Goal: Task Accomplishment & Management: Use online tool/utility

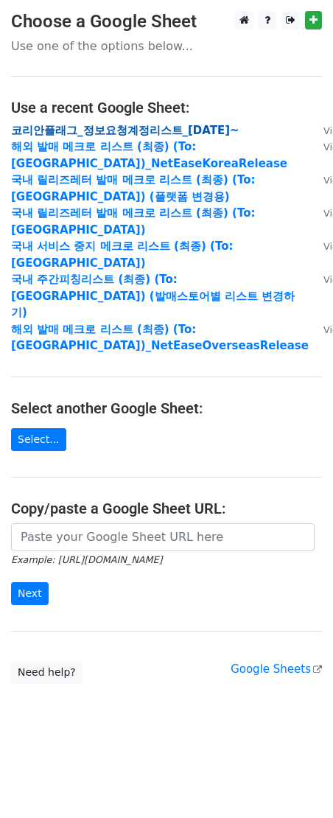
click at [187, 130] on strong "코리안플래그_정보요청계정리스트_2025.08.13~" at bounding box center [125, 130] width 228 height 13
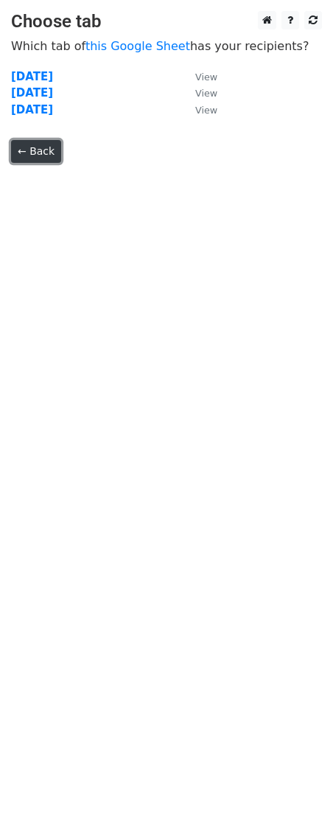
click at [41, 155] on link "← Back" at bounding box center [36, 151] width 50 height 23
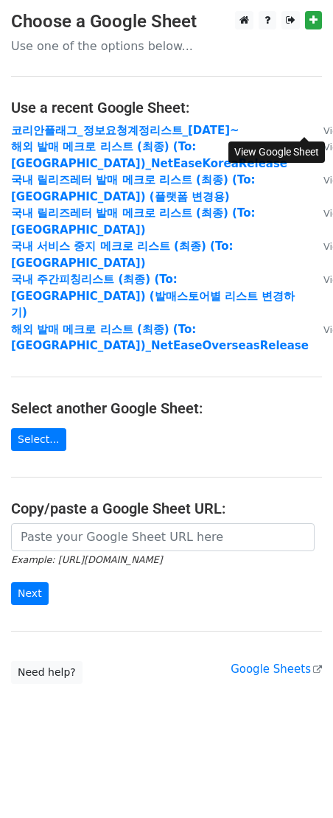
click at [309, 127] on link "View" at bounding box center [327, 130] width 37 height 13
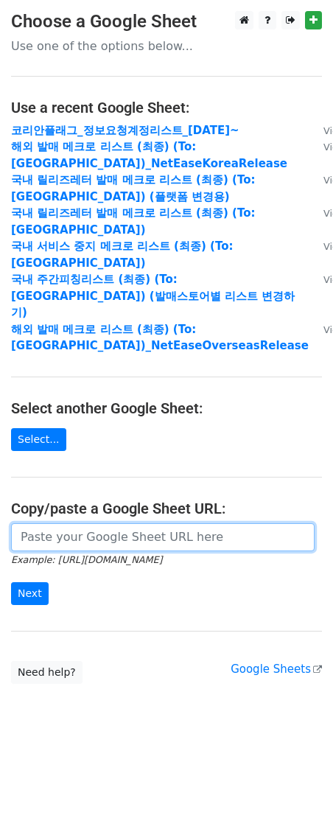
click at [136, 523] on input "url" at bounding box center [163, 537] width 304 height 28
paste input "https://docs.google.com/spreadsheets/d/1ShyjhhxkXjmubqew4Z8Sx6ORa3F4X4ZMOET7bu4…"
type input "https://docs.google.com/spreadsheets/d/1ShyjhhxkXjmubqew4Z8Sx6ORa3F4X4ZMOET7bu4…"
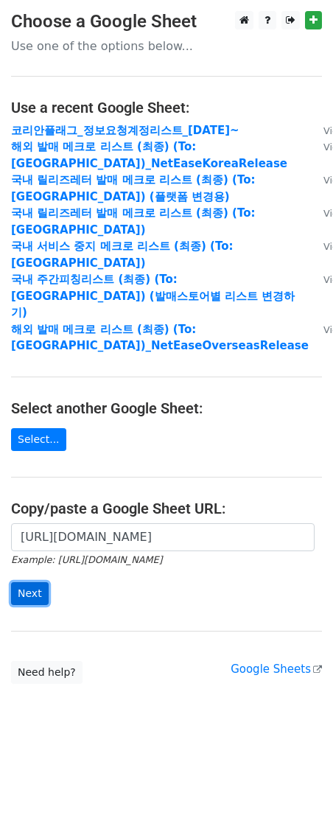
click at [32, 582] on input "Next" at bounding box center [30, 593] width 38 height 23
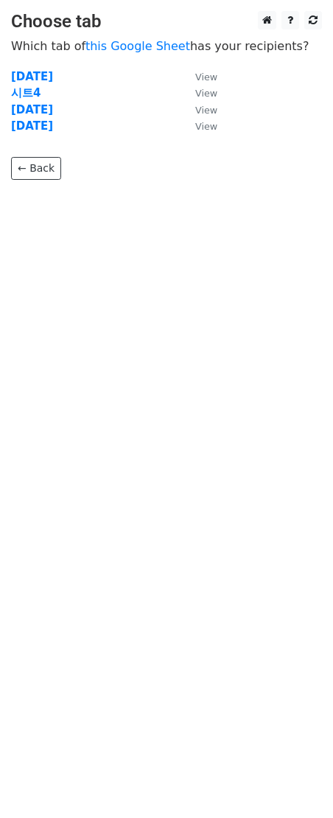
click at [43, 183] on body "Choose tab Which tab of this Google Sheet has your recipients? [DATE] View 시트4 …" at bounding box center [166, 125] width 333 height 228
click at [49, 165] on link "← Back" at bounding box center [36, 168] width 50 height 23
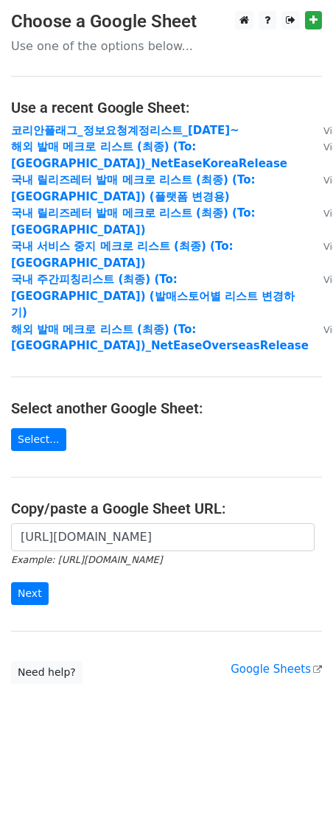
click at [99, 472] on main "Choose a Google Sheet Use one of the options below... Use a recent Google Sheet…" at bounding box center [166, 347] width 333 height 673
click at [69, 554] on small "Example: https://docs.google.com/spreadsheets/d/abc/edit" at bounding box center [86, 559] width 151 height 11
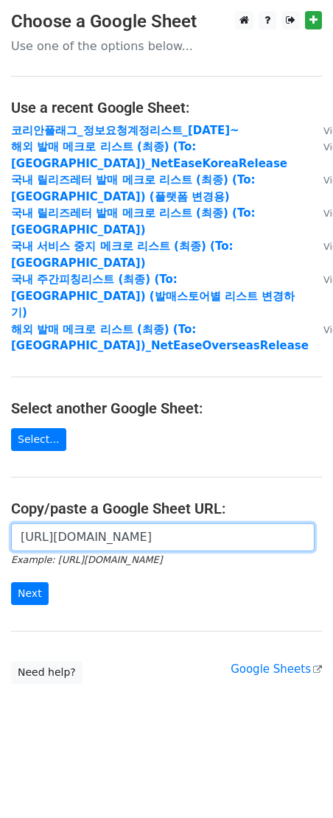
click at [84, 523] on input "https://docs.google.com/spreadsheets/d/1ShyjhhxkXjmubqew4Z8Sx6ORa3F4X4ZMOET7bu4…" at bounding box center [163, 537] width 304 height 28
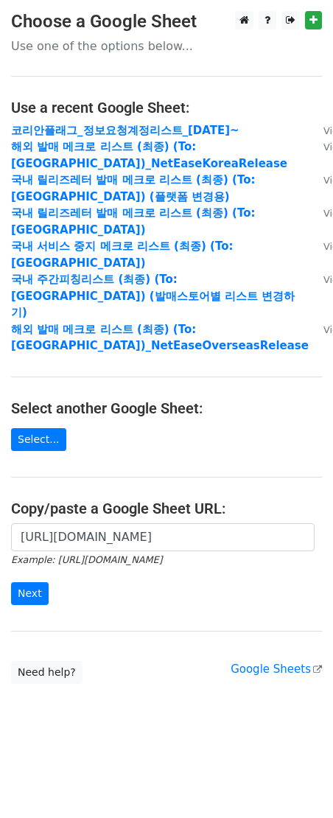
click at [24, 525] on form "https://docs.google.com/spreadsheets/d/1ShyjhhxkXjmubqew4Z8Sx6ORa3F4X4ZMOET7bu4…" at bounding box center [166, 564] width 311 height 83
click at [28, 533] on form "https://docs.google.com/spreadsheets/d/1ShyjhhxkXjmubqew4Z8Sx6ORa3F4X4ZMOET7bu4…" at bounding box center [166, 564] width 311 height 83
click at [15, 582] on input "Next" at bounding box center [30, 593] width 38 height 23
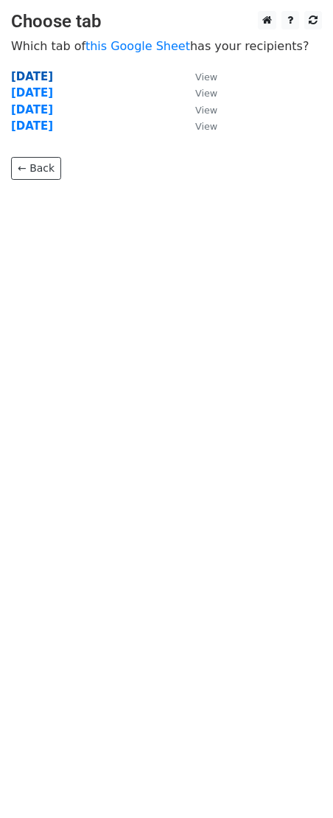
click at [53, 77] on strong "2025.08.20" at bounding box center [32, 76] width 42 height 13
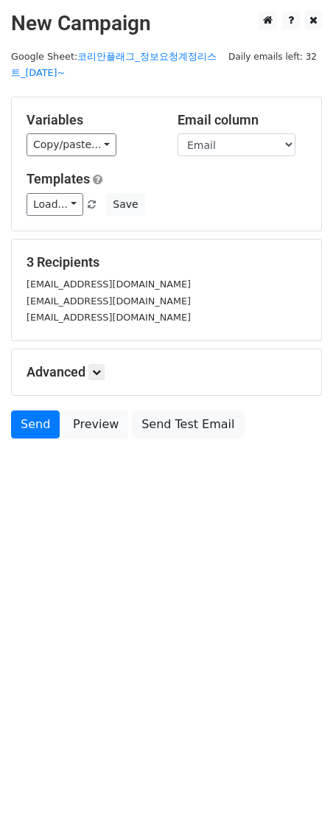
click at [130, 279] on div "[EMAIL_ADDRESS][DOMAIN_NAME]" at bounding box center [166, 284] width 302 height 17
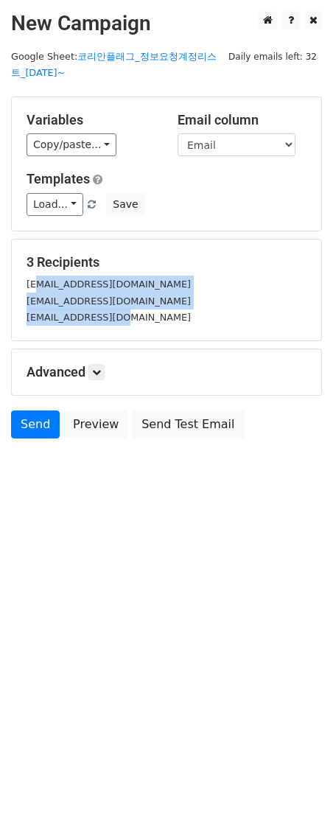
drag, startPoint x: 132, startPoint y: 317, endPoint x: 36, endPoint y: 277, distance: 103.7
click at [36, 277] on div "[EMAIL_ADDRESS][DOMAIN_NAME] [EMAIL_ADDRESS][DOMAIN_NAME] [EMAIL_ADDRESS][DOMAI…" at bounding box center [166, 301] width 302 height 50
click at [177, 298] on div "[EMAIL_ADDRESS][DOMAIN_NAME]" at bounding box center [166, 301] width 302 height 17
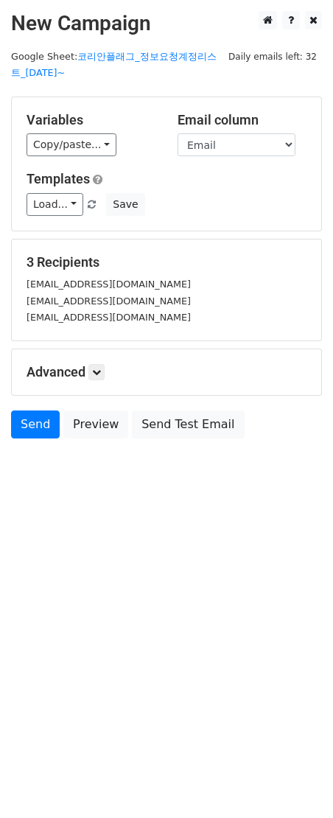
click at [123, 274] on div "3 Recipients [EMAIL_ADDRESS][DOMAIN_NAME] [EMAIL_ADDRESS][DOMAIN_NAME] [EMAIL_A…" at bounding box center [167, 289] width 280 height 71
click at [60, 209] on link "Load..." at bounding box center [55, 204] width 57 height 23
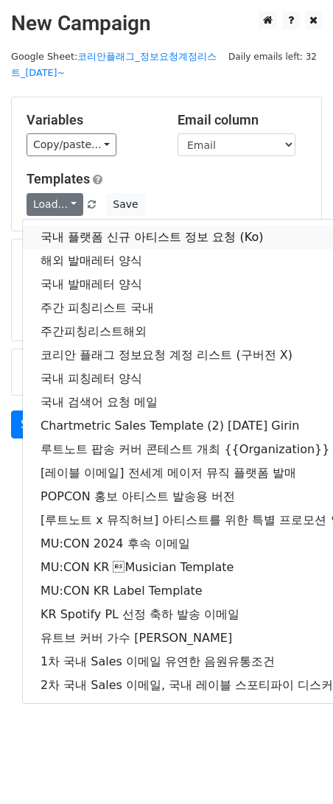
click at [61, 230] on link "국내 플랫폼 신규 아티스트 정보 요청 (Ko)" at bounding box center [259, 237] width 473 height 24
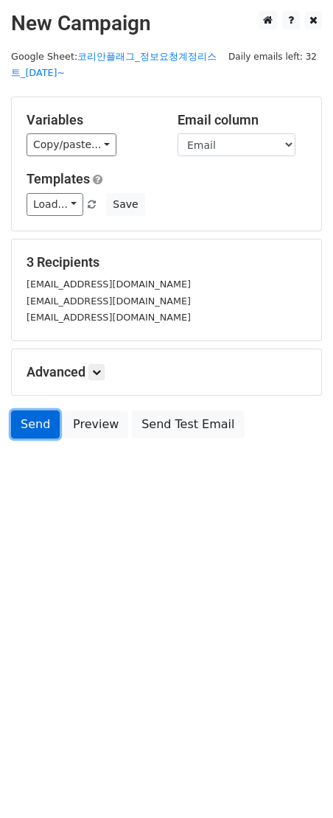
click at [24, 431] on link "Send" at bounding box center [35, 424] width 49 height 28
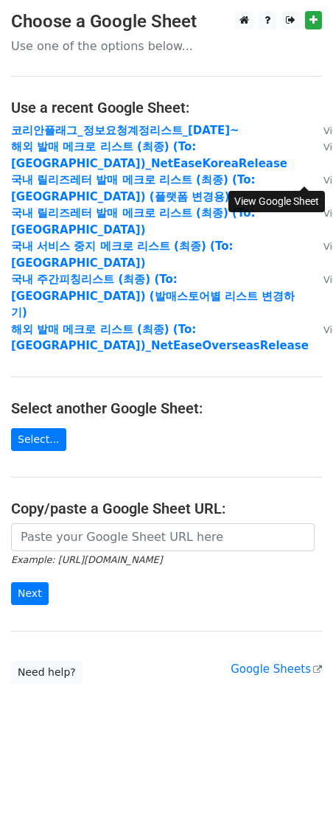
click at [323, 178] on small "View" at bounding box center [334, 180] width 22 height 11
click at [167, 400] on main "Choose a Google Sheet Use one of the options below... Use a recent Google Sheet…" at bounding box center [166, 347] width 333 height 673
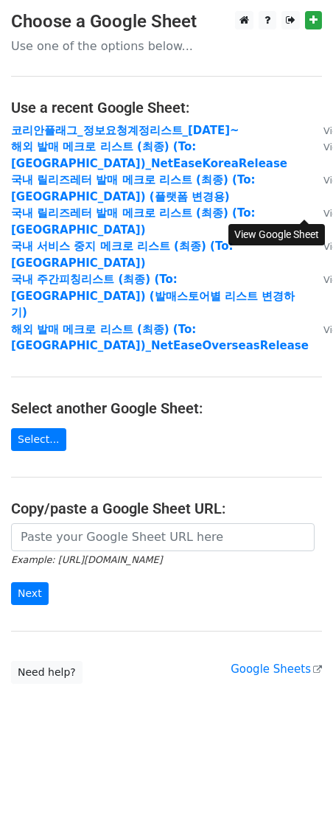
click at [323, 212] on small "View" at bounding box center [334, 213] width 22 height 11
click at [128, 472] on main "Choose a Google Sheet Use one of the options below... Use a recent Google Sheet…" at bounding box center [166, 347] width 333 height 673
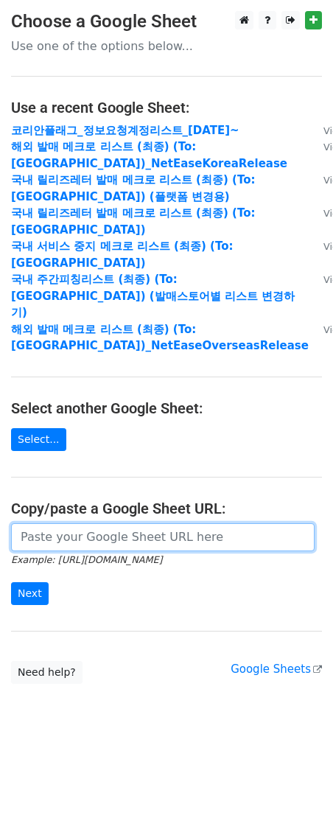
click at [128, 523] on input "url" at bounding box center [163, 537] width 304 height 28
paste input "[URL][DOMAIN_NAME]"
type input "https://docs.google.com/spreadsheets/d/1KHcYv3-vWRWtZN51Yi1JdLg8VtCH7JkDX6q9Zm9…"
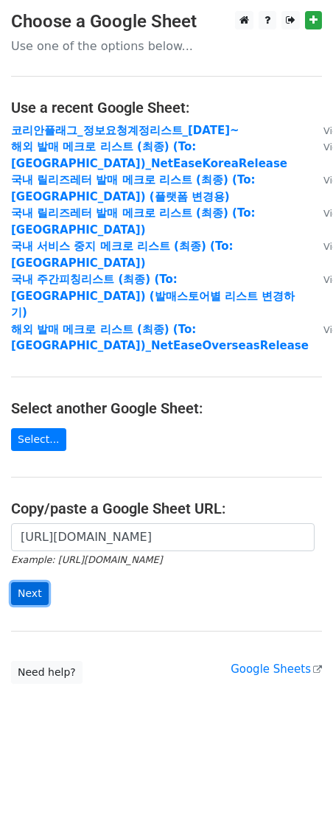
click at [38, 582] on input "Next" at bounding box center [30, 593] width 38 height 23
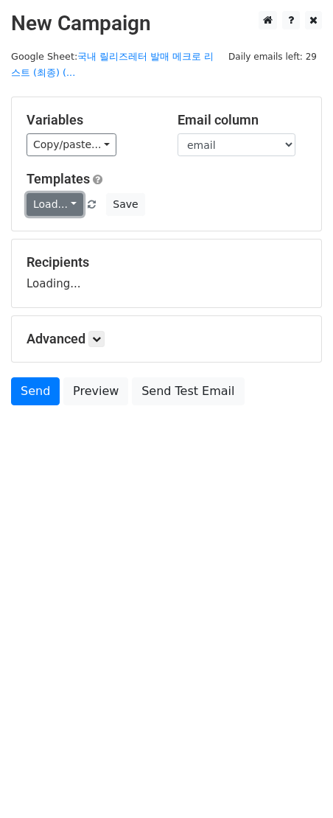
click at [50, 208] on link "Load..." at bounding box center [55, 204] width 57 height 23
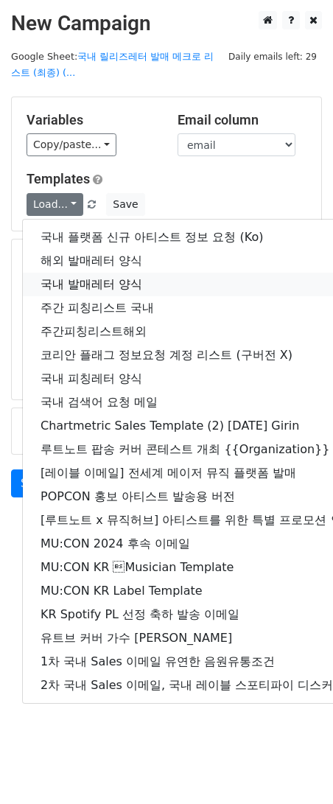
click at [115, 282] on link "국내 발매레터 양식" at bounding box center [259, 285] width 473 height 24
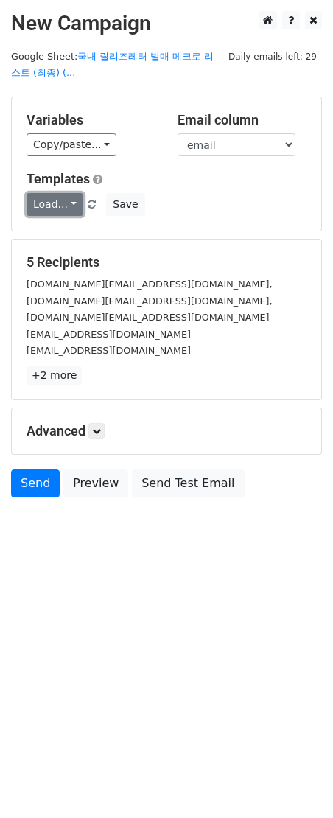
click at [54, 203] on link "Load..." at bounding box center [55, 204] width 57 height 23
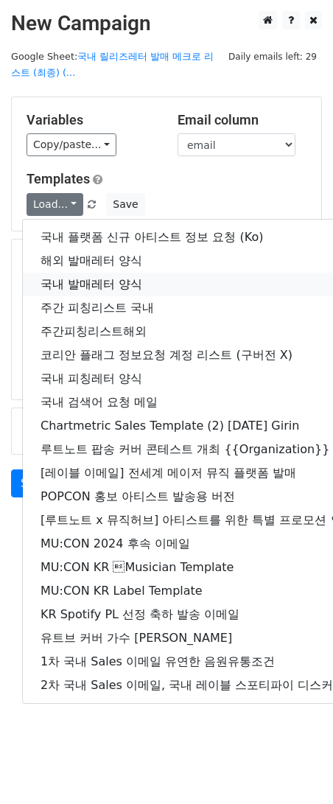
click at [69, 283] on link "국내 발매레터 양식" at bounding box center [259, 285] width 473 height 24
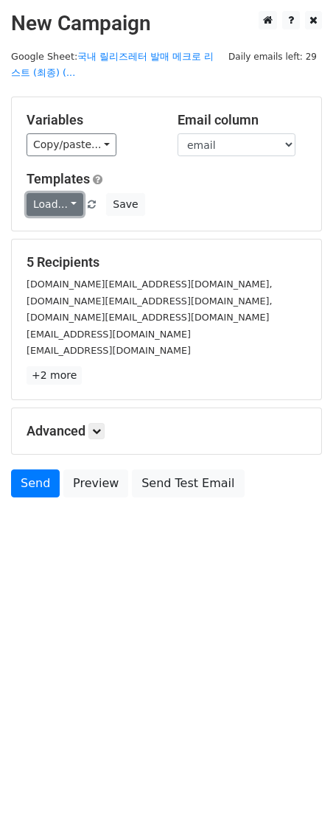
click at [63, 202] on link "Load..." at bounding box center [55, 204] width 57 height 23
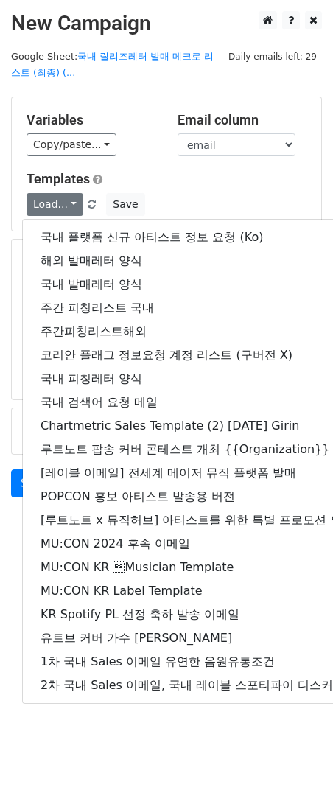
click at [170, 181] on h5 "Templates" at bounding box center [167, 179] width 280 height 16
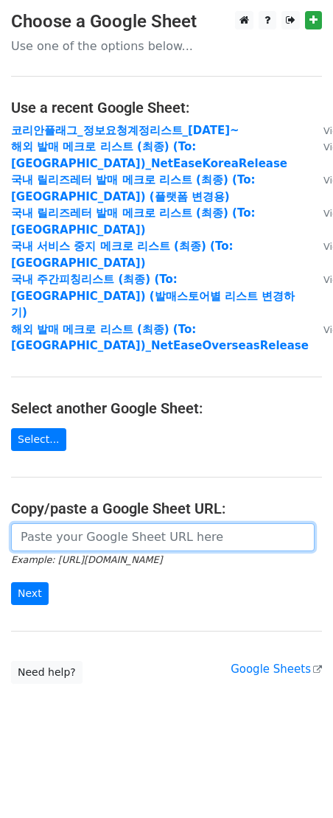
click at [101, 523] on input "url" at bounding box center [163, 537] width 304 height 28
paste input "[URL][DOMAIN_NAME]"
type input "[URL][DOMAIN_NAME]"
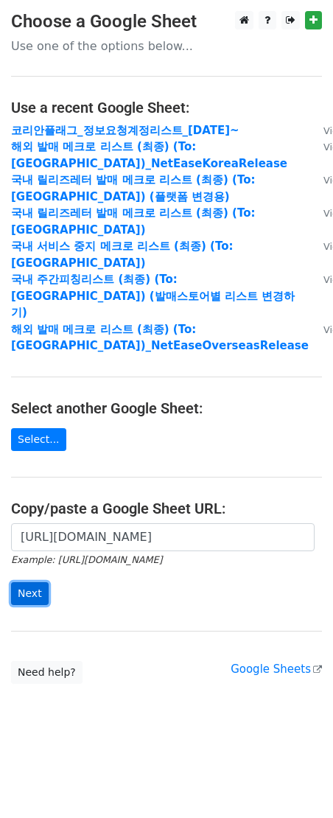
click at [17, 582] on input "Next" at bounding box center [30, 593] width 38 height 23
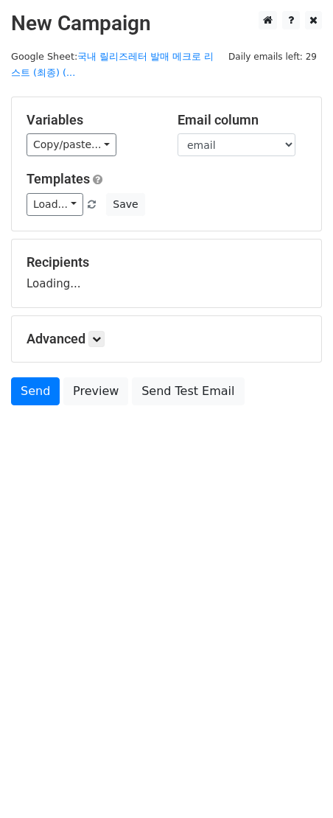
click at [68, 191] on div "Templates Load... 국내 플랫폼 신규 아티스트 정보 요청 (Ko) 해외 발매레터 양식 국내 발매레터 양식 주간 피칭리스트 국내 주…" at bounding box center [166, 193] width 302 height 45
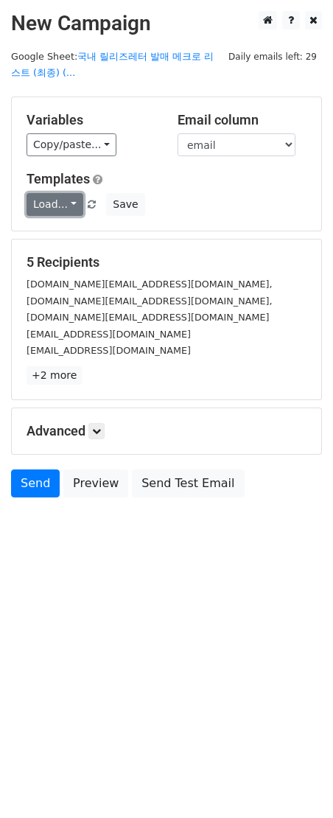
click at [64, 198] on link "Load..." at bounding box center [55, 204] width 57 height 23
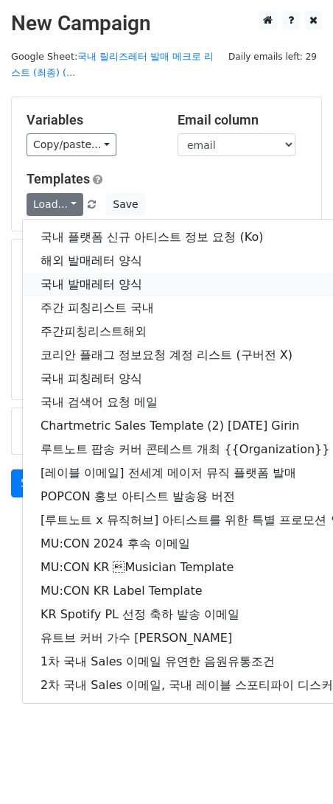
click at [84, 283] on link "국내 발매레터 양식" at bounding box center [259, 285] width 473 height 24
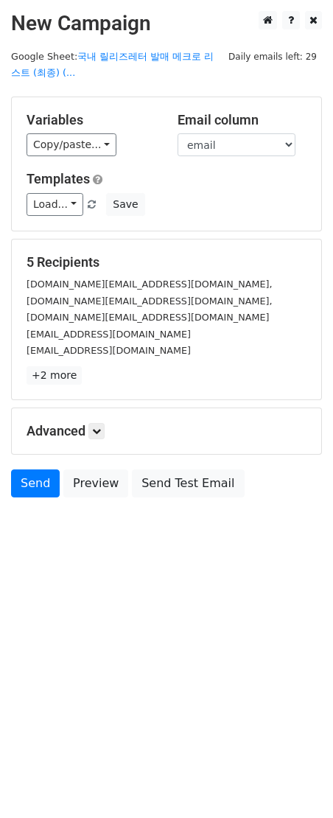
click at [24, 203] on div "Load... 국내 플랫폼 신규 아티스트 정보 요청 (Ko) 해외 발매레터 양식 국내 발매레터 양식 주간 피칭리스트 국내 주간피칭리스트해외 코…" at bounding box center [166, 204] width 302 height 23
click at [27, 201] on link "Load..." at bounding box center [55, 204] width 57 height 23
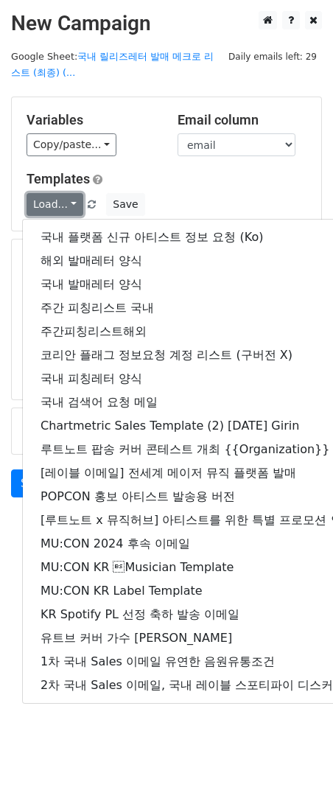
click at [35, 198] on link "Load..." at bounding box center [55, 204] width 57 height 23
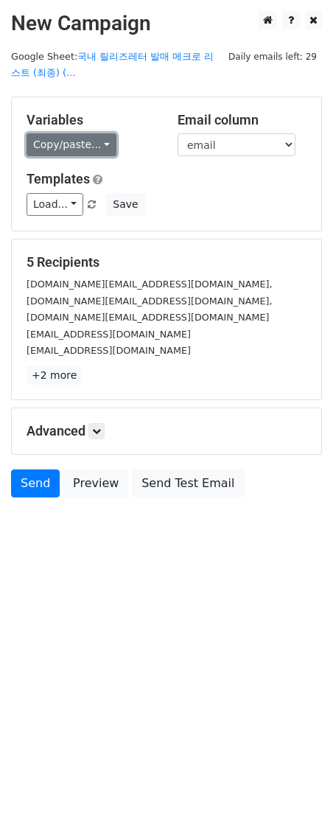
click at [55, 152] on link "Copy/paste..." at bounding box center [72, 144] width 90 height 23
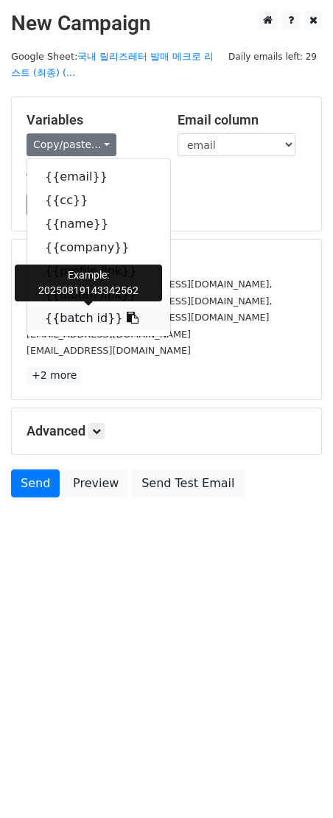
click at [121, 320] on link "{{batch id}}" at bounding box center [98, 319] width 143 height 24
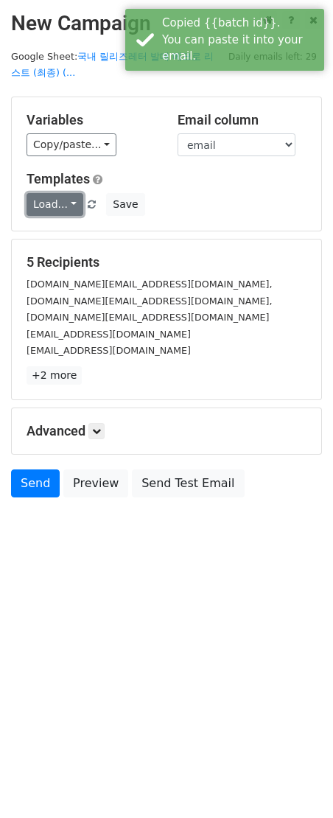
click at [66, 197] on link "Load..." at bounding box center [55, 204] width 57 height 23
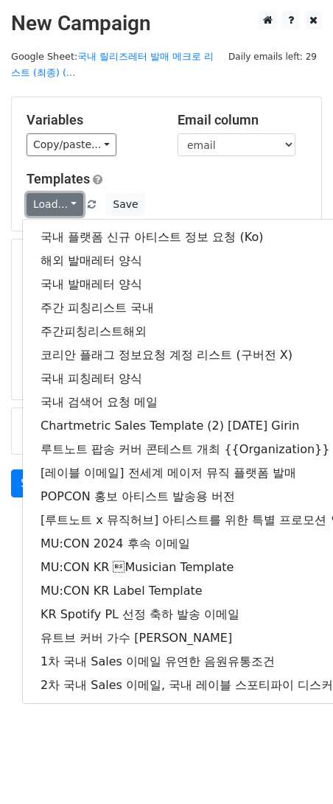
click at [68, 204] on link "Load..." at bounding box center [55, 204] width 57 height 23
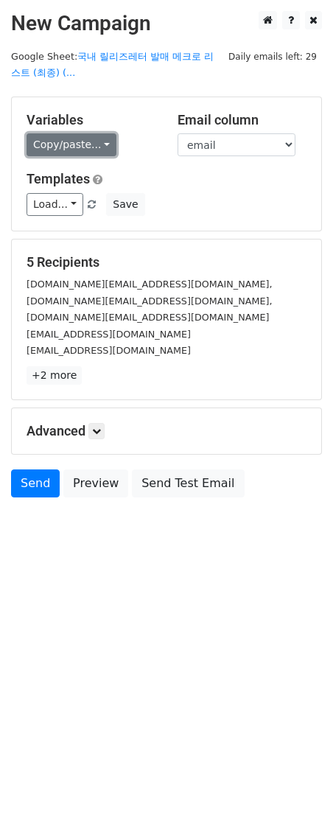
click at [74, 150] on link "Copy/paste..." at bounding box center [72, 144] width 90 height 23
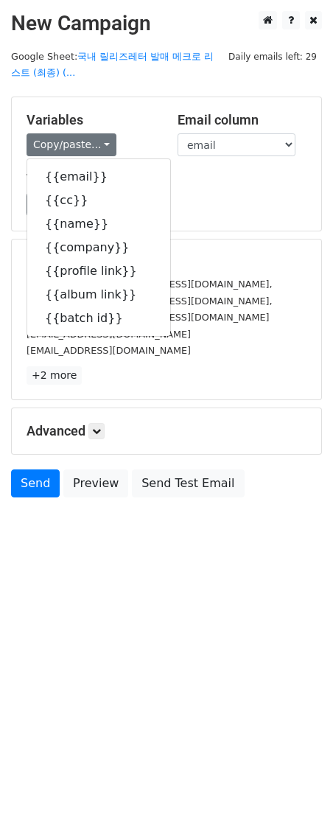
click at [249, 221] on div "Variables Copy/paste... {{email}} {{cc}} {{name}} {{company}} {{profile link}} …" at bounding box center [166, 163] width 309 height 133
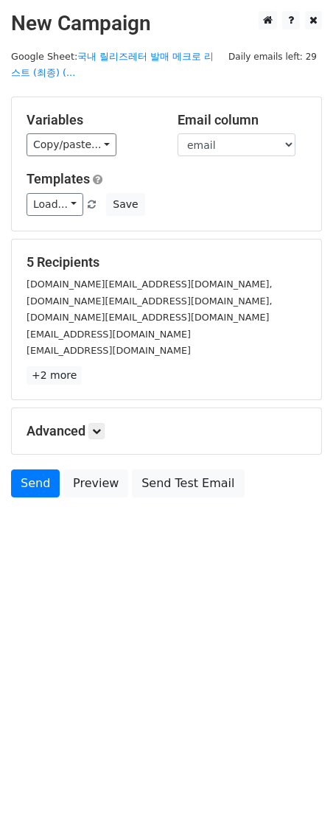
click at [103, 125] on h5 "Variables" at bounding box center [91, 120] width 129 height 16
click at [99, 136] on link "Copy/paste..." at bounding box center [72, 144] width 90 height 23
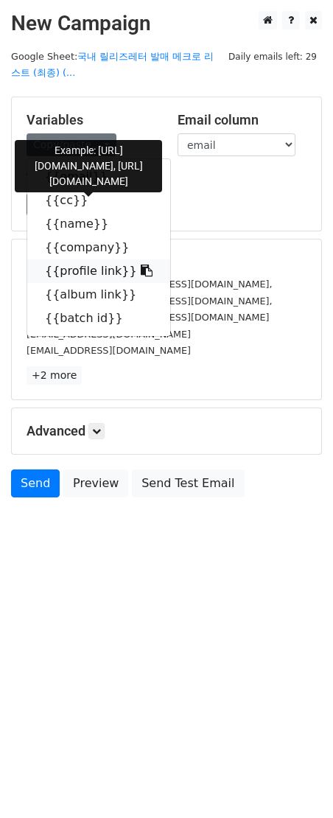
click at [61, 268] on link "{{profile link}}" at bounding box center [98, 271] width 143 height 24
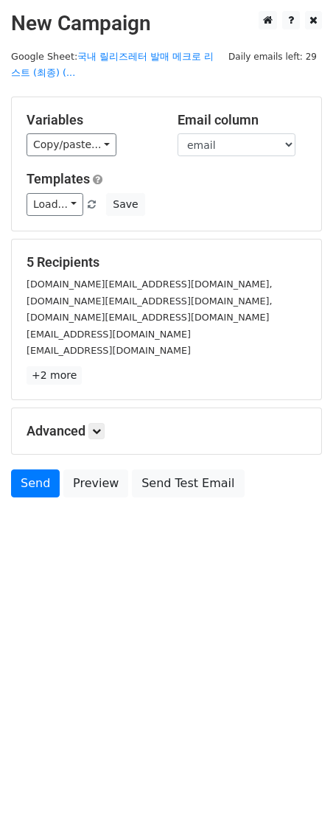
click at [182, 46] on main "New Campaign Daily emails left: 29 Google Sheet: 국내 릴리즈레터 발매 메크로 리스트 (최종) (... …" at bounding box center [166, 258] width 333 height 494
click at [178, 52] on link "국내 릴리즈레터 발매 메크로 리스트 (최종) (..." at bounding box center [112, 65] width 203 height 28
click at [30, 475] on link "Send" at bounding box center [35, 483] width 49 height 28
click at [69, 206] on link "Load..." at bounding box center [55, 204] width 57 height 23
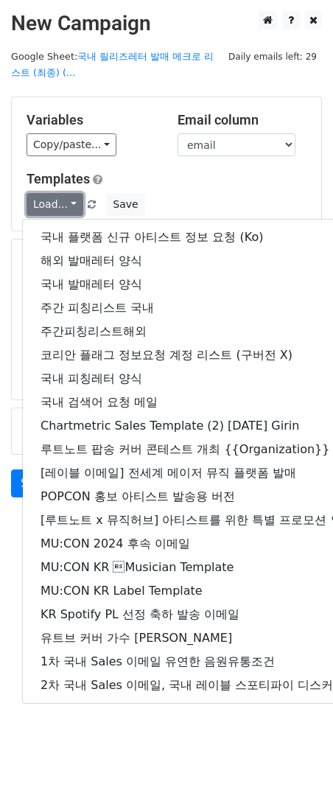
click at [69, 206] on link "Load..." at bounding box center [55, 204] width 57 height 23
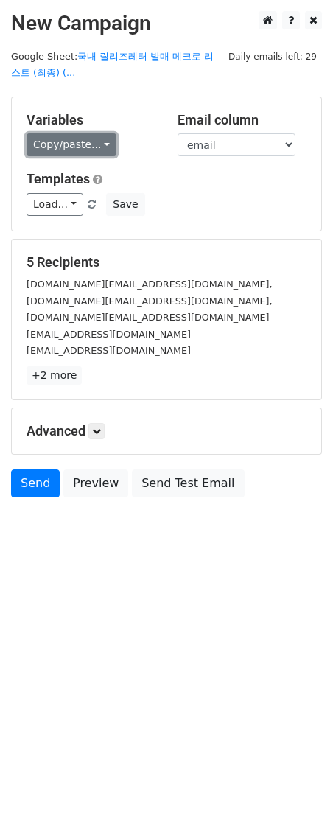
click at [80, 141] on link "Copy/paste..." at bounding box center [72, 144] width 90 height 23
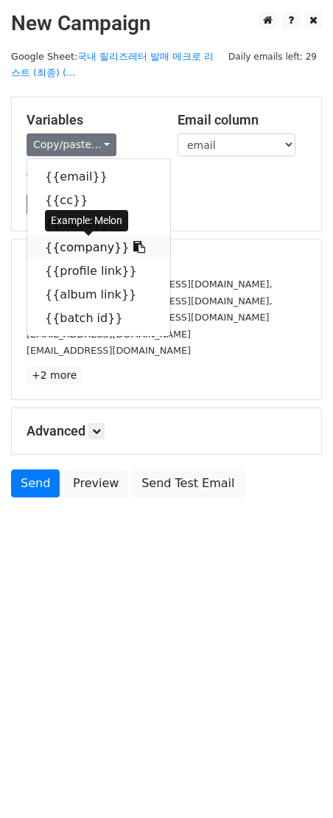
click at [85, 247] on link "{{company}}" at bounding box center [98, 248] width 143 height 24
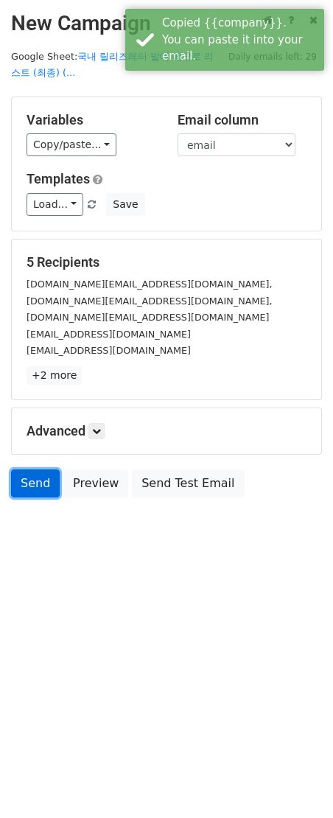
click at [24, 471] on link "Send" at bounding box center [35, 483] width 49 height 28
